Goal: Information Seeking & Learning: Learn about a topic

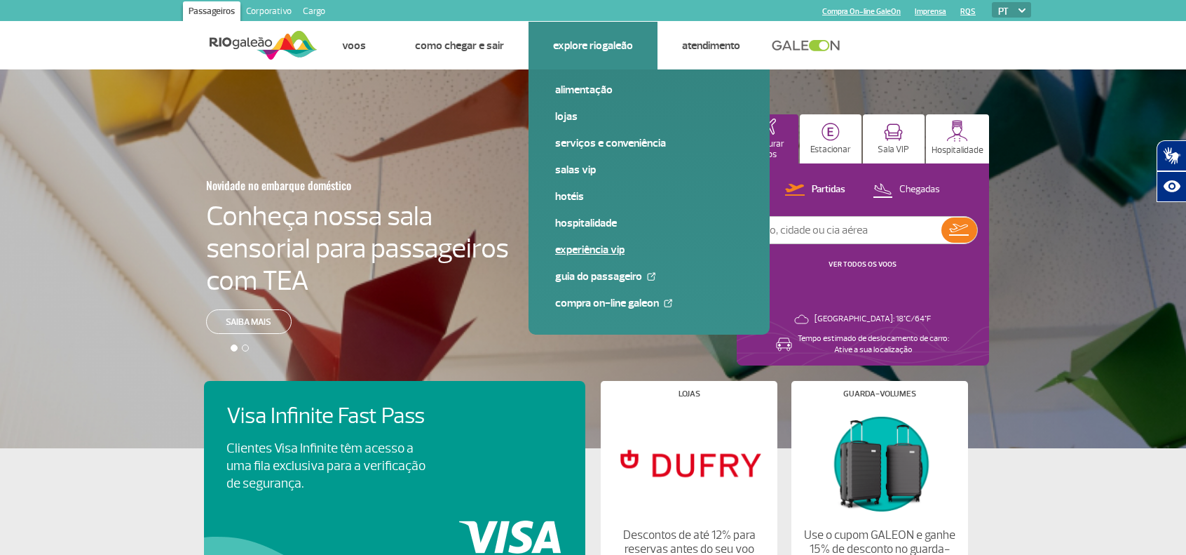
click at [592, 245] on link "Experiência VIP" at bounding box center [649, 249] width 188 height 15
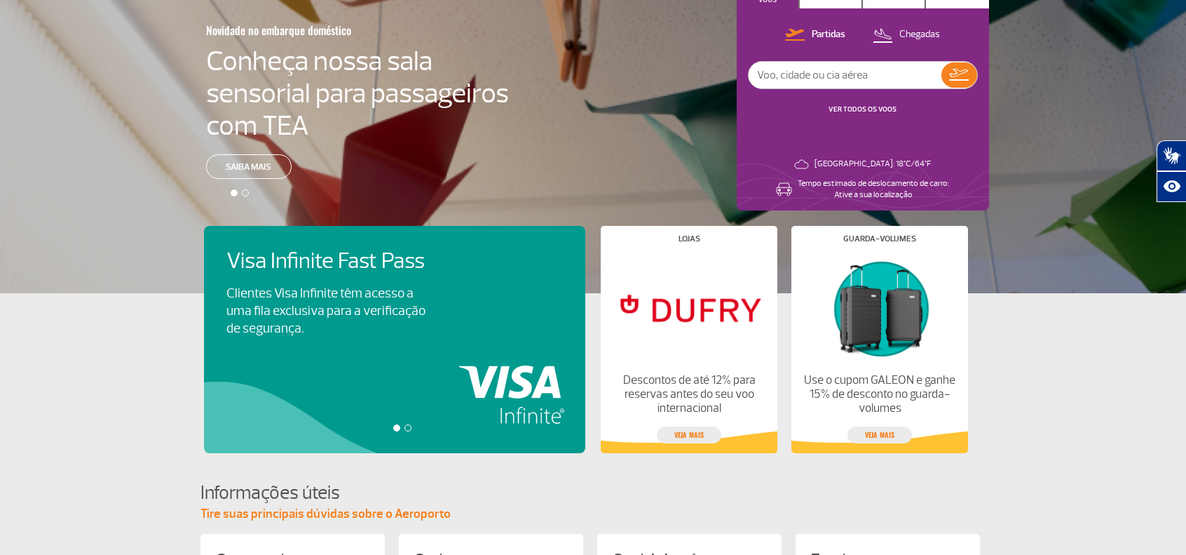
scroll to position [156, 0]
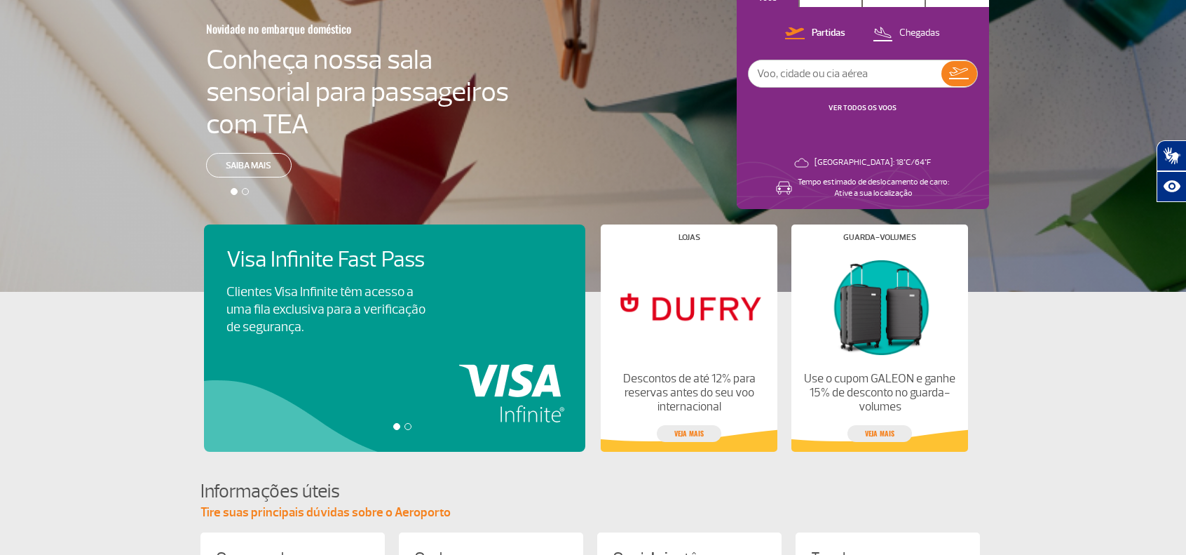
click at [441, 377] on div "Visa Infinite Fast Pass Clientes Visa Infinite têm acesso a uma fila exclusiva …" at bounding box center [394, 337] width 381 height 227
click at [374, 327] on p "Clientes Visa Infinite têm acesso a uma fila exclusiva para a verificação de se…" at bounding box center [325, 309] width 199 height 53
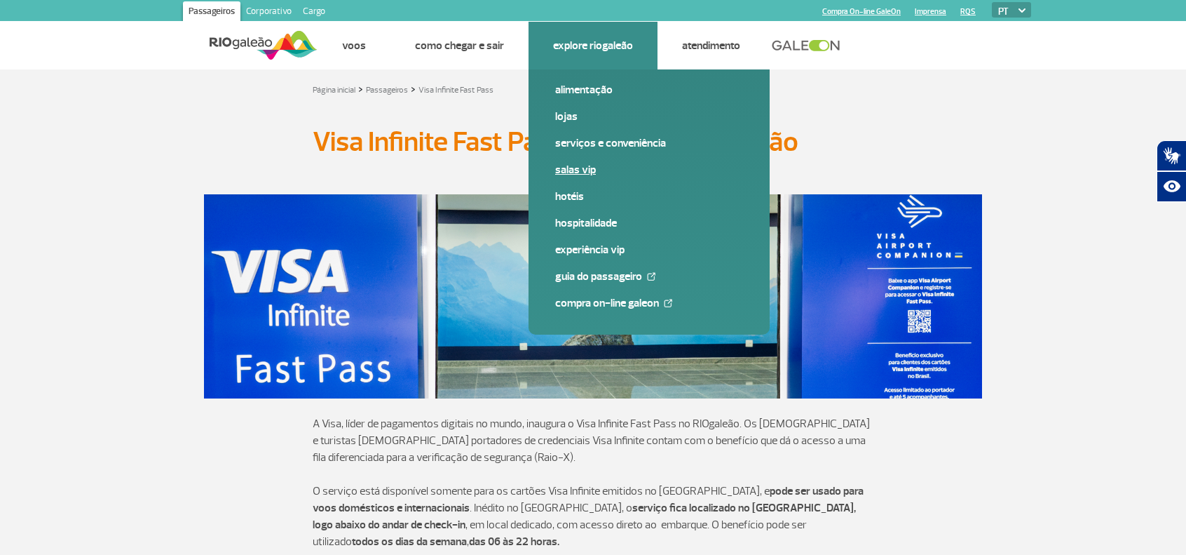
click at [581, 166] on link "Salas VIP" at bounding box center [649, 169] width 188 height 15
click at [607, 253] on link "Experiência VIP" at bounding box center [649, 249] width 188 height 15
click at [609, 273] on link "Guia do Passageiro" at bounding box center [649, 276] width 188 height 15
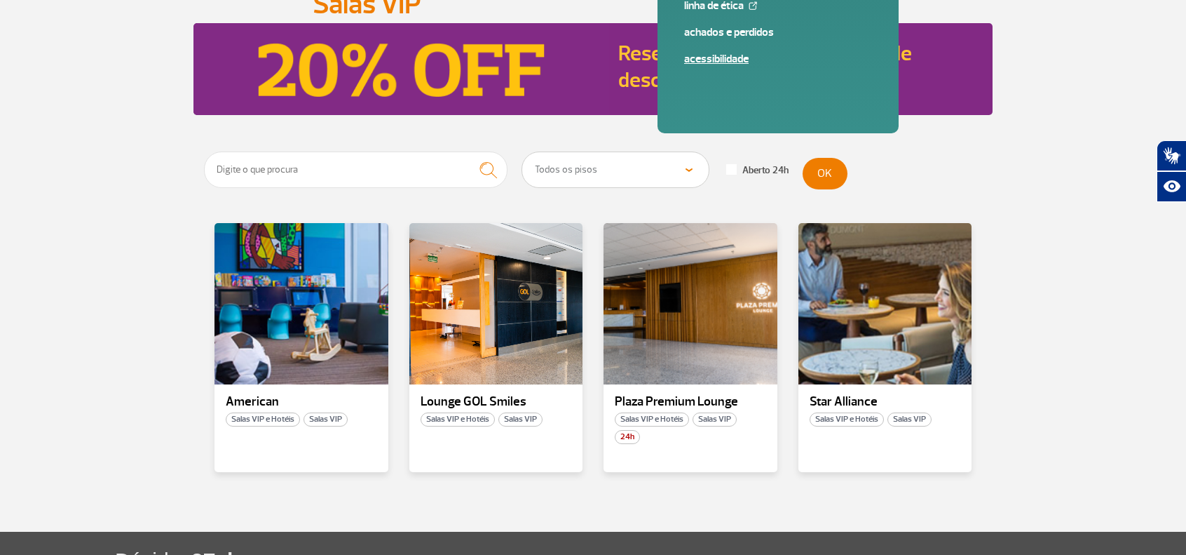
scroll to position [183, 0]
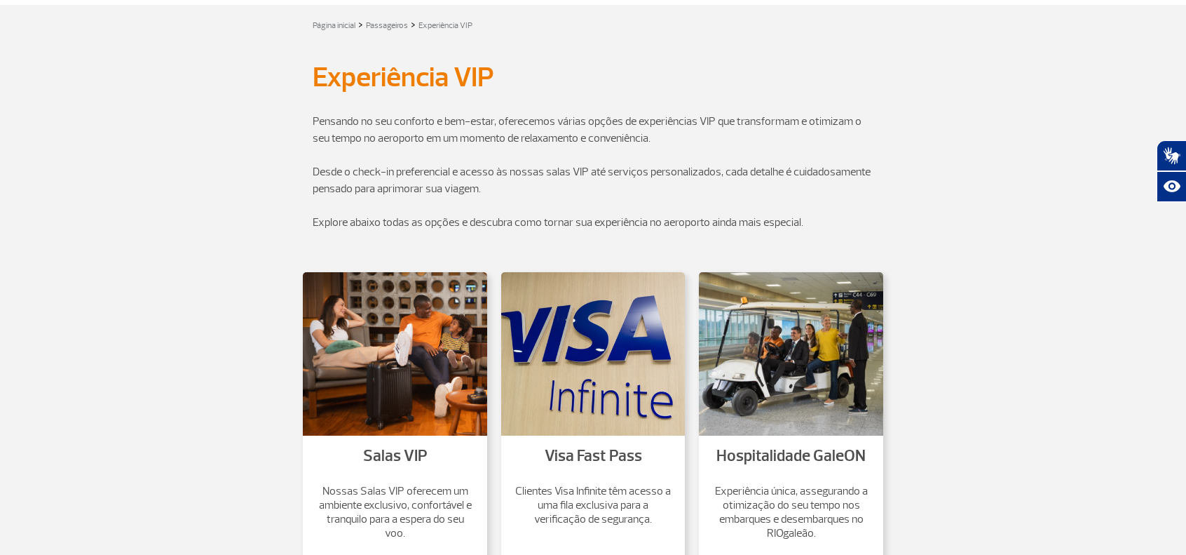
scroll to position [122, 0]
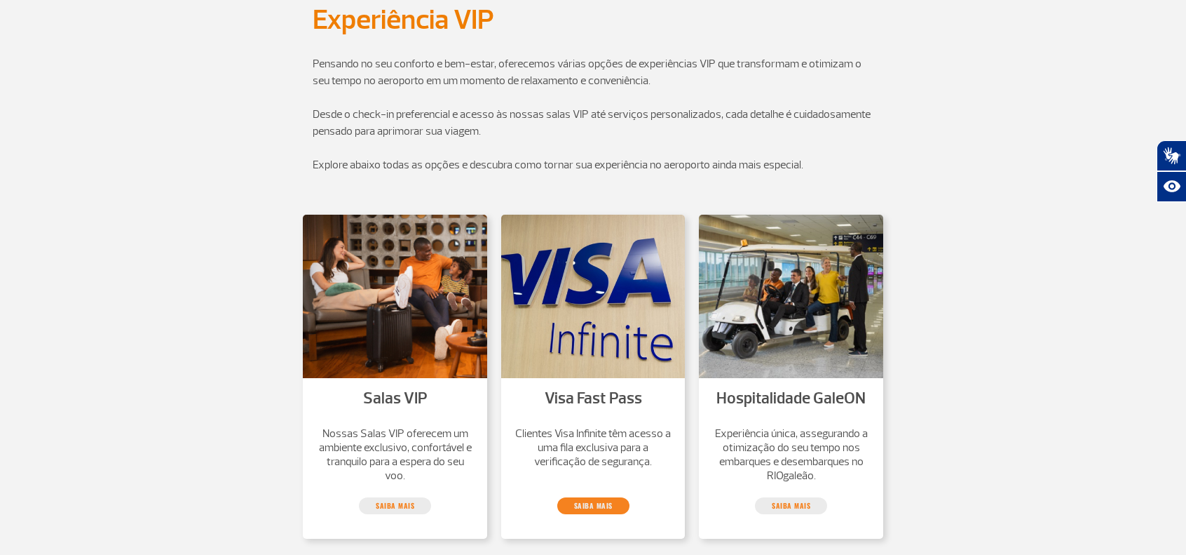
click at [604, 506] on link "saiba mais" at bounding box center [593, 505] width 72 height 17
